Goal: Task Accomplishment & Management: Manage account settings

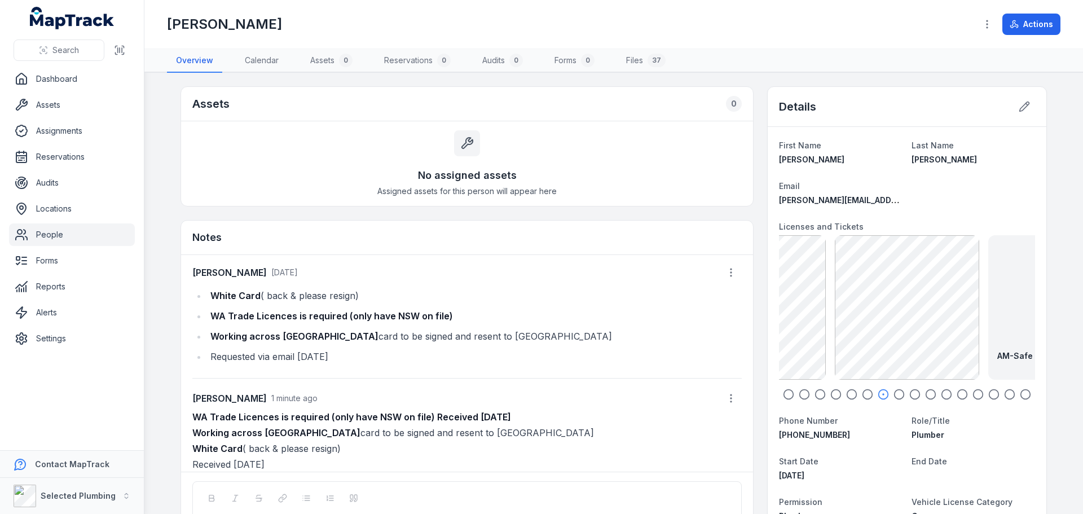
click at [783, 394] on icon "button" at bounding box center [788, 394] width 11 height 11
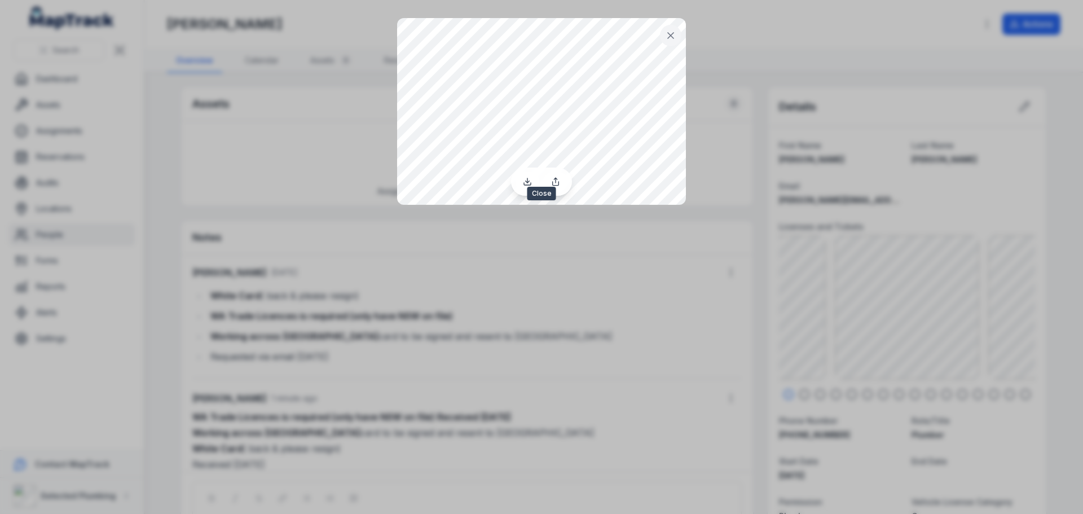
click at [671, 35] on icon at bounding box center [671, 36] width 6 height 6
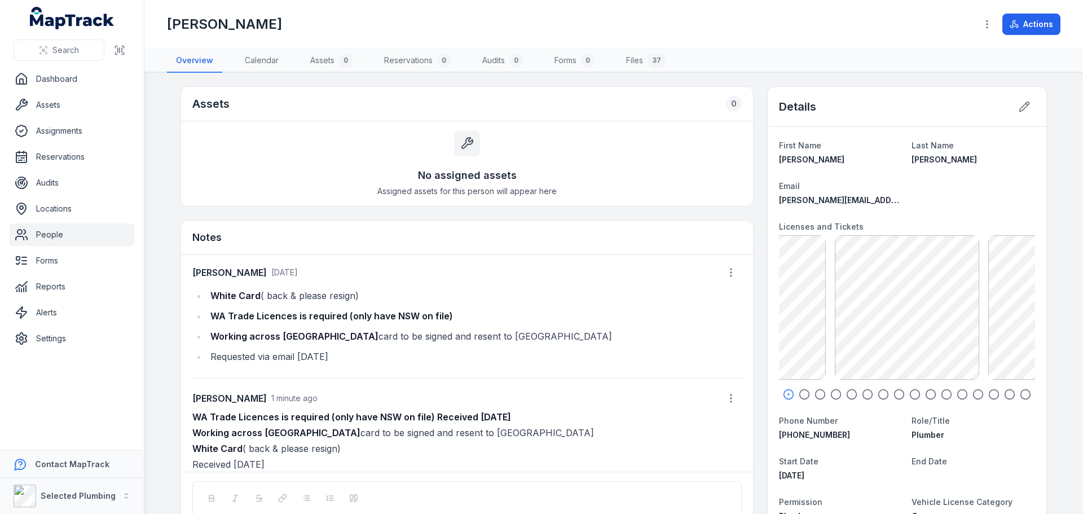
click at [800, 394] on circle "button" at bounding box center [805, 395] width 10 height 10
click at [817, 394] on icon "button" at bounding box center [819, 394] width 11 height 11
click at [832, 393] on icon "button" at bounding box center [835, 394] width 11 height 11
click at [850, 395] on icon "button" at bounding box center [851, 394] width 11 height 11
click at [787, 394] on icon "button" at bounding box center [788, 394] width 11 height 11
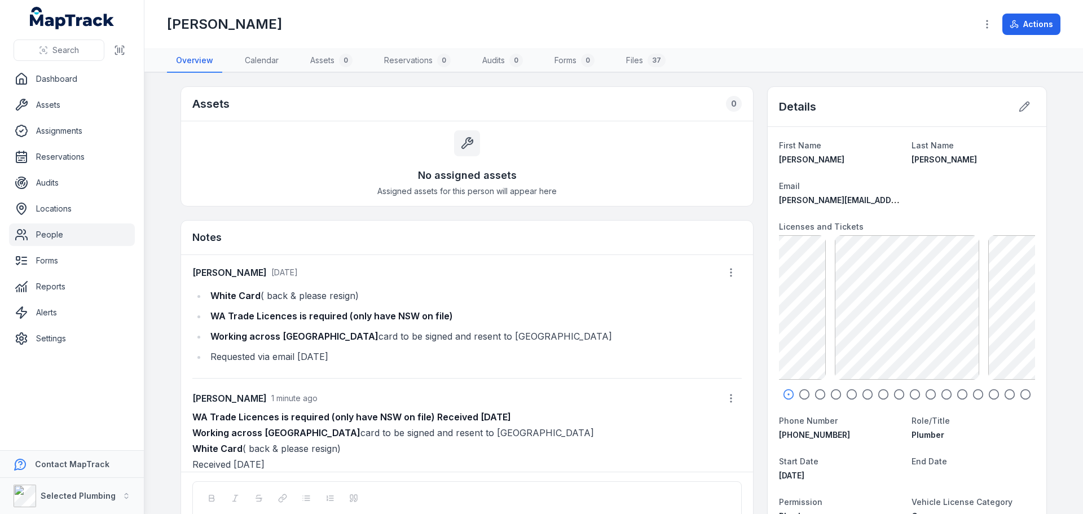
click at [800, 395] on icon "button" at bounding box center [804, 394] width 11 height 11
click at [816, 394] on icon "button" at bounding box center [819, 394] width 11 height 11
click at [1024, 395] on icon "button" at bounding box center [1025, 394] width 11 height 11
click at [1005, 395] on icon "button" at bounding box center [1009, 394] width 11 height 11
click at [1024, 393] on icon "button" at bounding box center [1025, 394] width 11 height 11
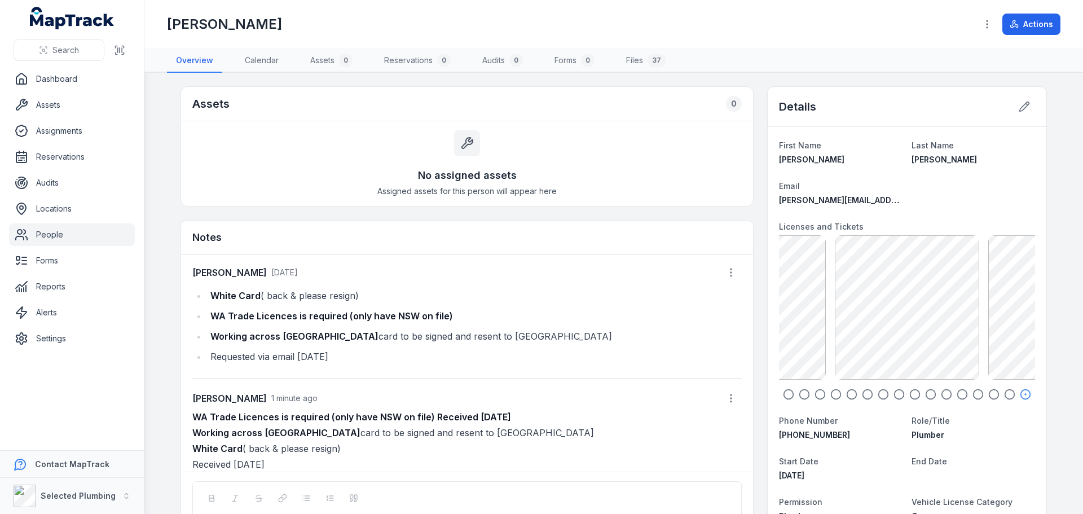
click at [1006, 393] on icon "button" at bounding box center [1009, 394] width 11 height 11
click at [990, 393] on icon "button" at bounding box center [993, 394] width 11 height 11
click at [972, 393] on icon "button" at bounding box center [977, 394] width 11 height 11
click at [941, 395] on icon "button" at bounding box center [946, 394] width 11 height 11
click at [927, 394] on icon "button" at bounding box center [930, 394] width 11 height 11
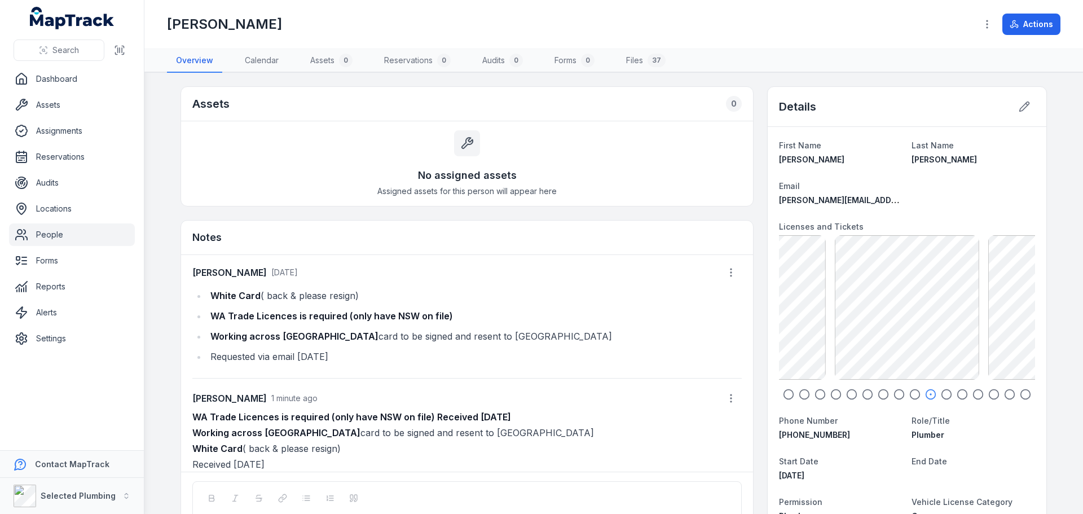
click at [914, 394] on icon "button" at bounding box center [914, 394] width 11 height 11
click at [903, 394] on div at bounding box center [907, 394] width 256 height 11
click at [893, 394] on icon "button" at bounding box center [898, 394] width 11 height 11
click at [884, 395] on circle "button" at bounding box center [884, 395] width 10 height 10
click at [865, 395] on icon "button" at bounding box center [867, 394] width 11 height 11
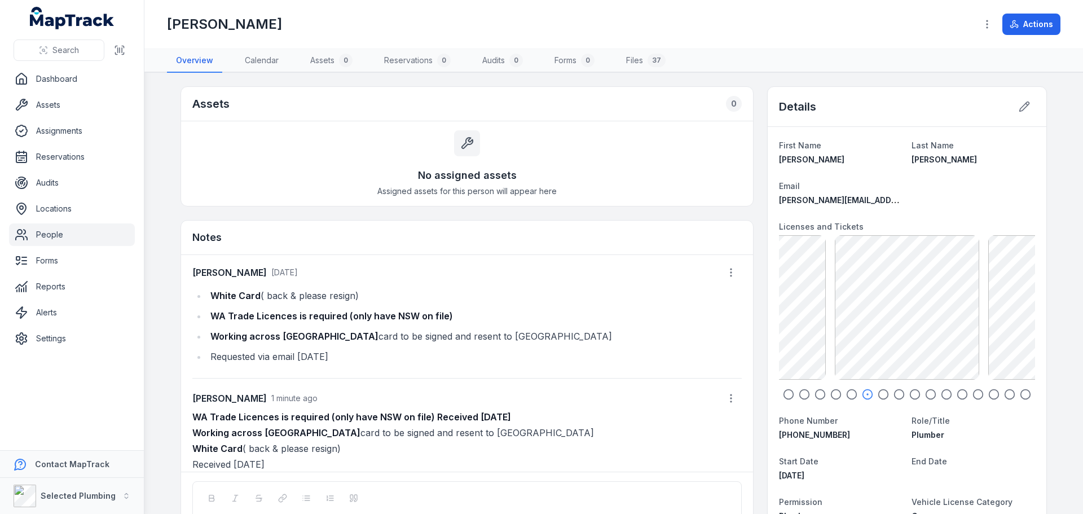
click at [846, 397] on icon "button" at bounding box center [851, 394] width 11 height 11
click at [835, 394] on icon "button" at bounding box center [835, 394] width 11 height 11
click at [817, 393] on icon "button" at bounding box center [819, 394] width 11 height 11
click at [865, 392] on icon "button" at bounding box center [867, 394] width 11 height 11
click at [786, 395] on icon "button" at bounding box center [788, 394] width 11 height 11
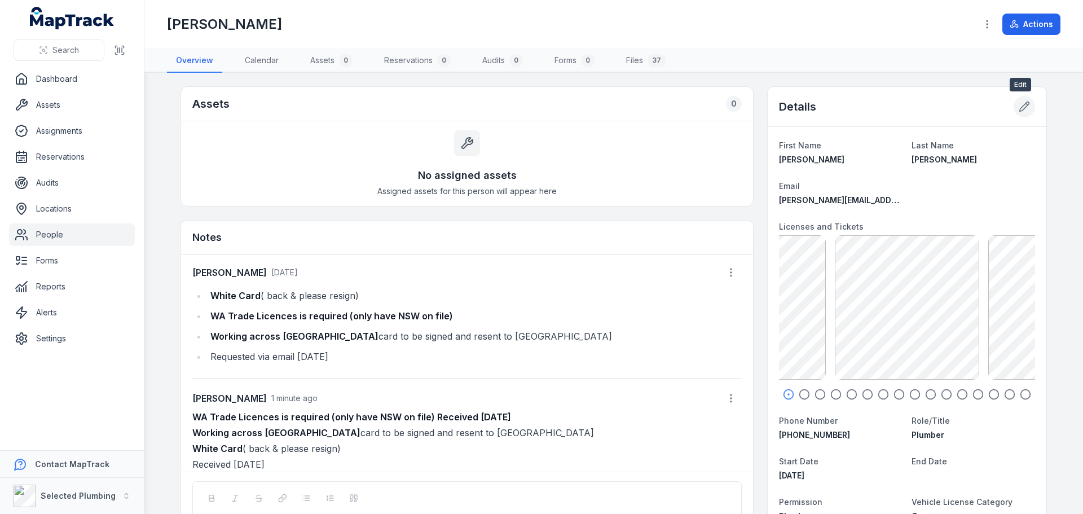
click at [1024, 107] on icon at bounding box center [1024, 106] width 11 height 11
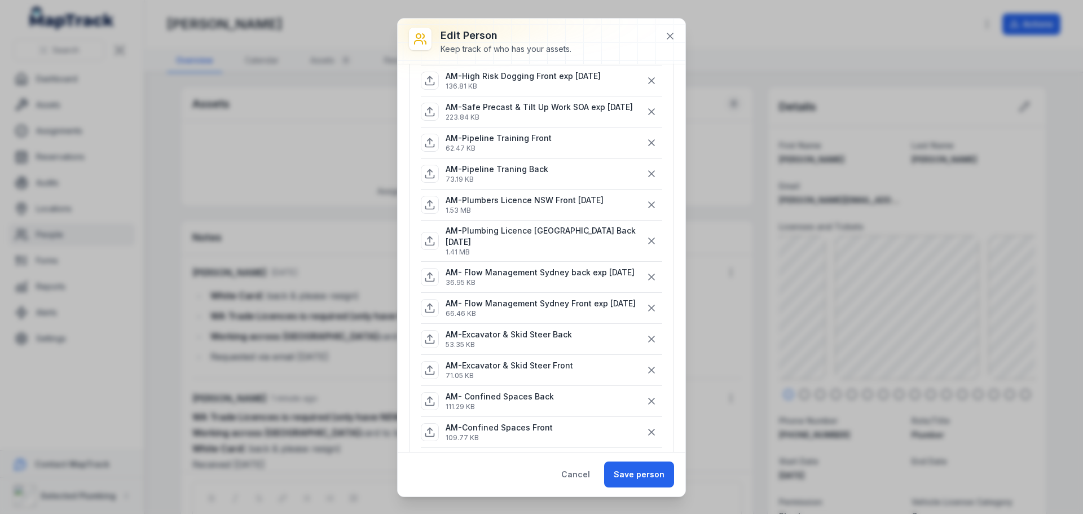
scroll to position [564, 0]
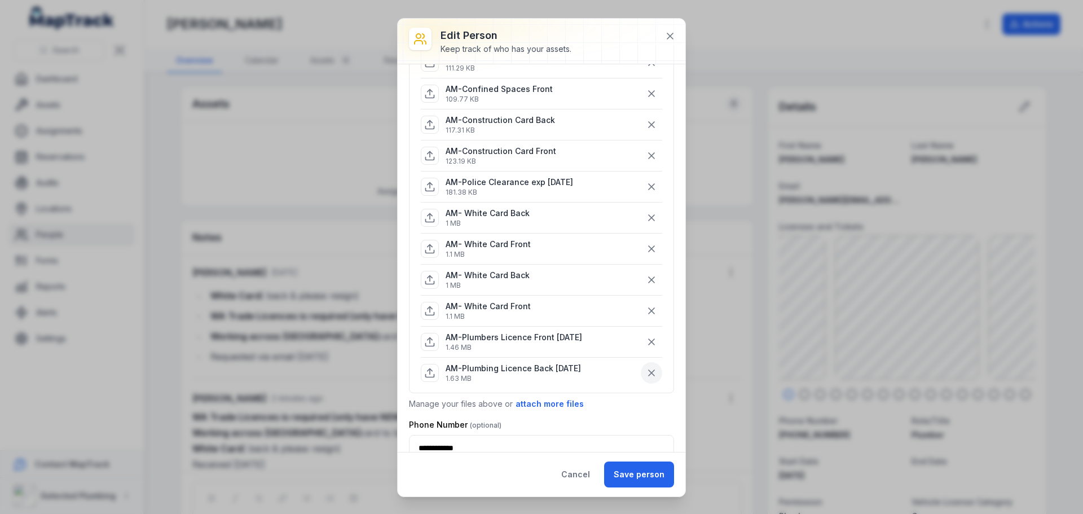
click at [646, 378] on icon "button" at bounding box center [651, 372] width 11 height 11
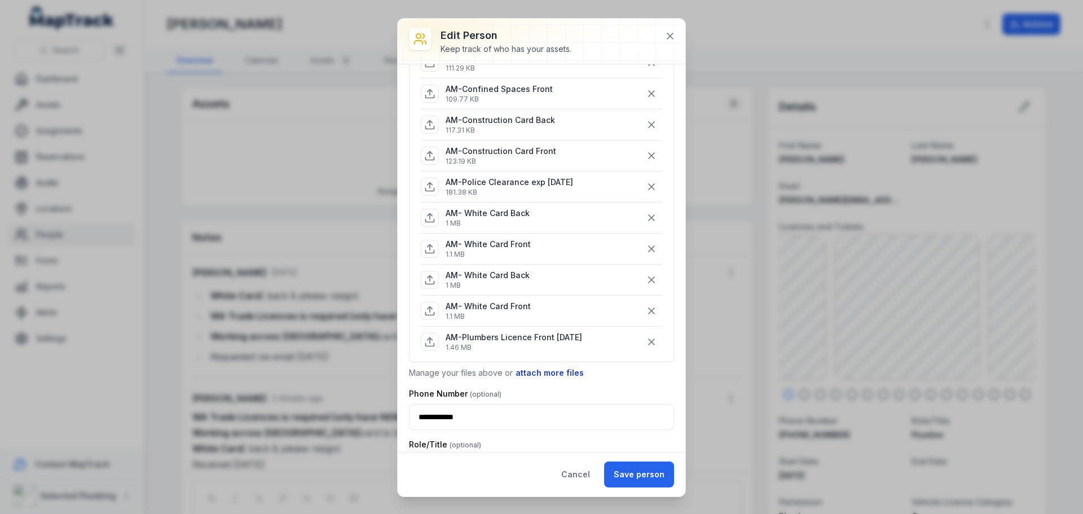
click at [543, 379] on button "attach more files" at bounding box center [549, 373] width 69 height 12
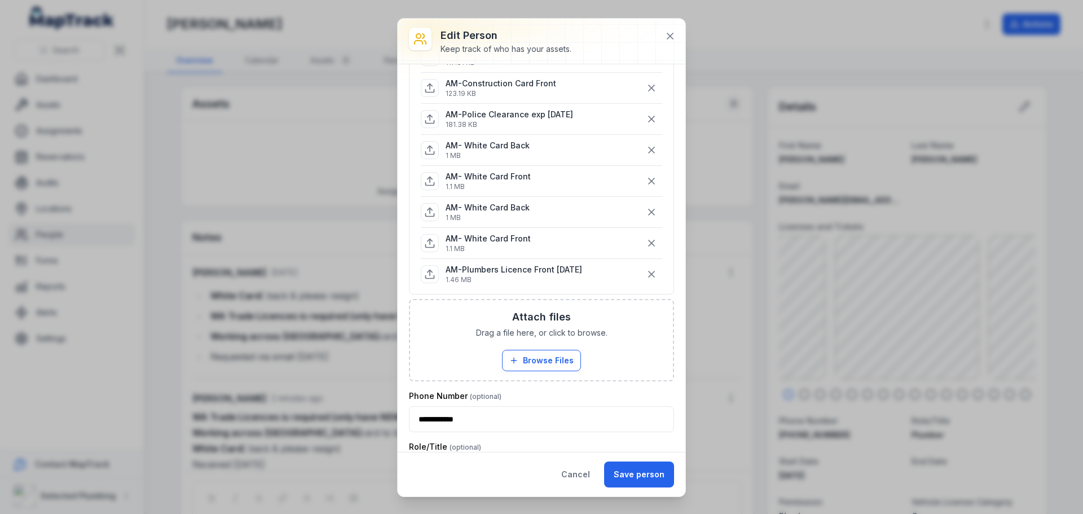
scroll to position [733, 0]
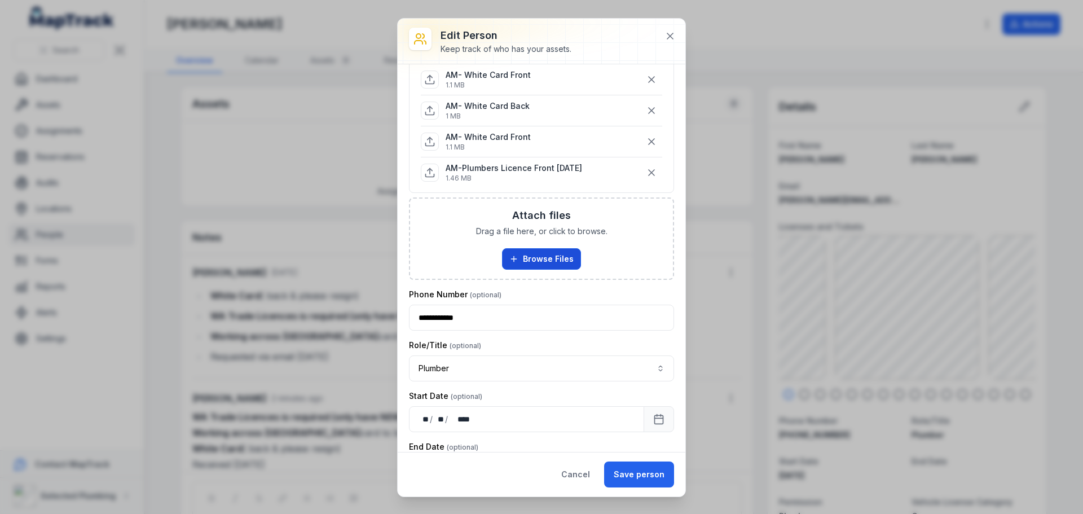
click at [538, 270] on button "Browse Files" at bounding box center [541, 258] width 79 height 21
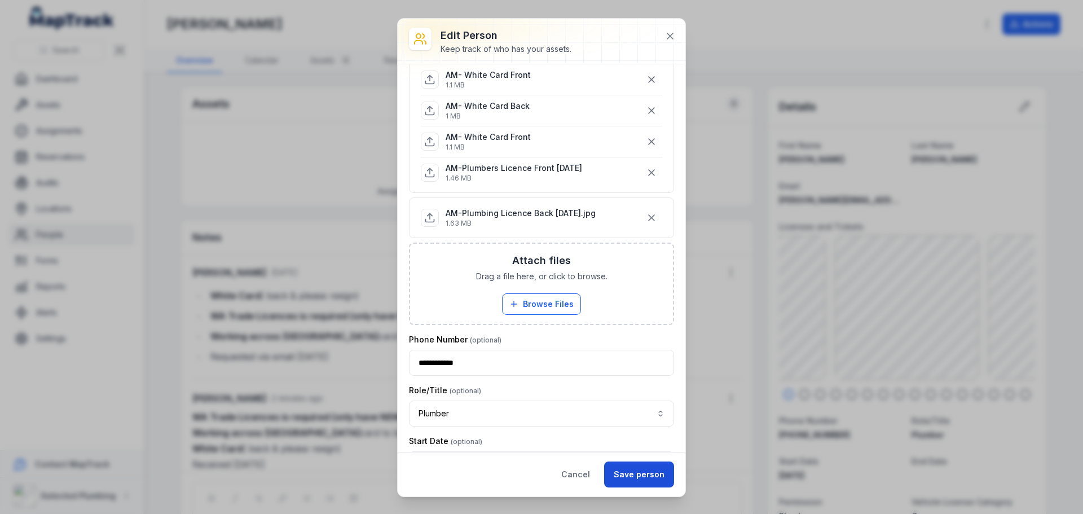
click at [628, 469] on button "Save person" at bounding box center [639, 474] width 70 height 26
